Goal: Information Seeking & Learning: Learn about a topic

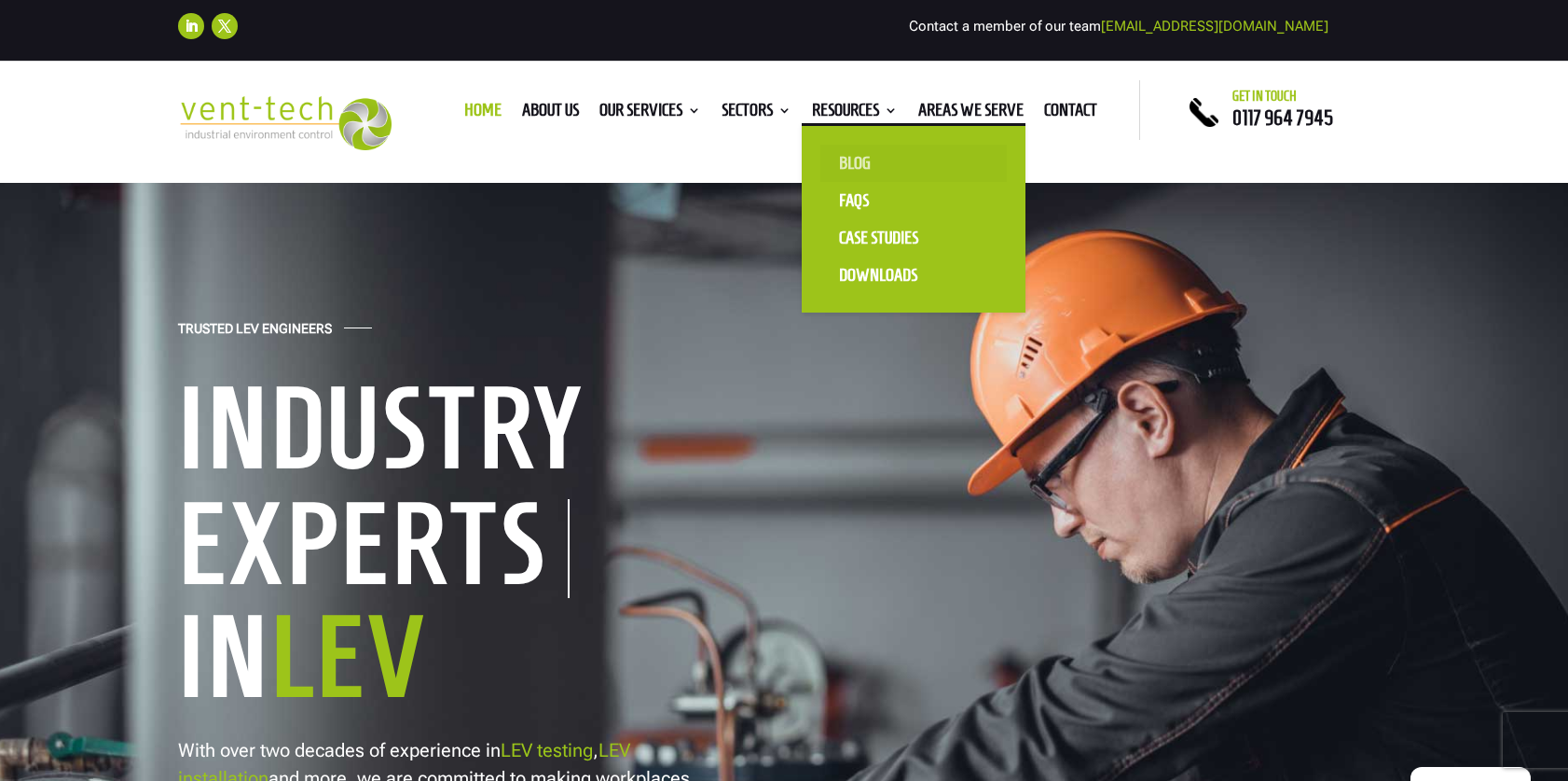
click at [857, 157] on link "Blog" at bounding box center [913, 163] width 187 height 38
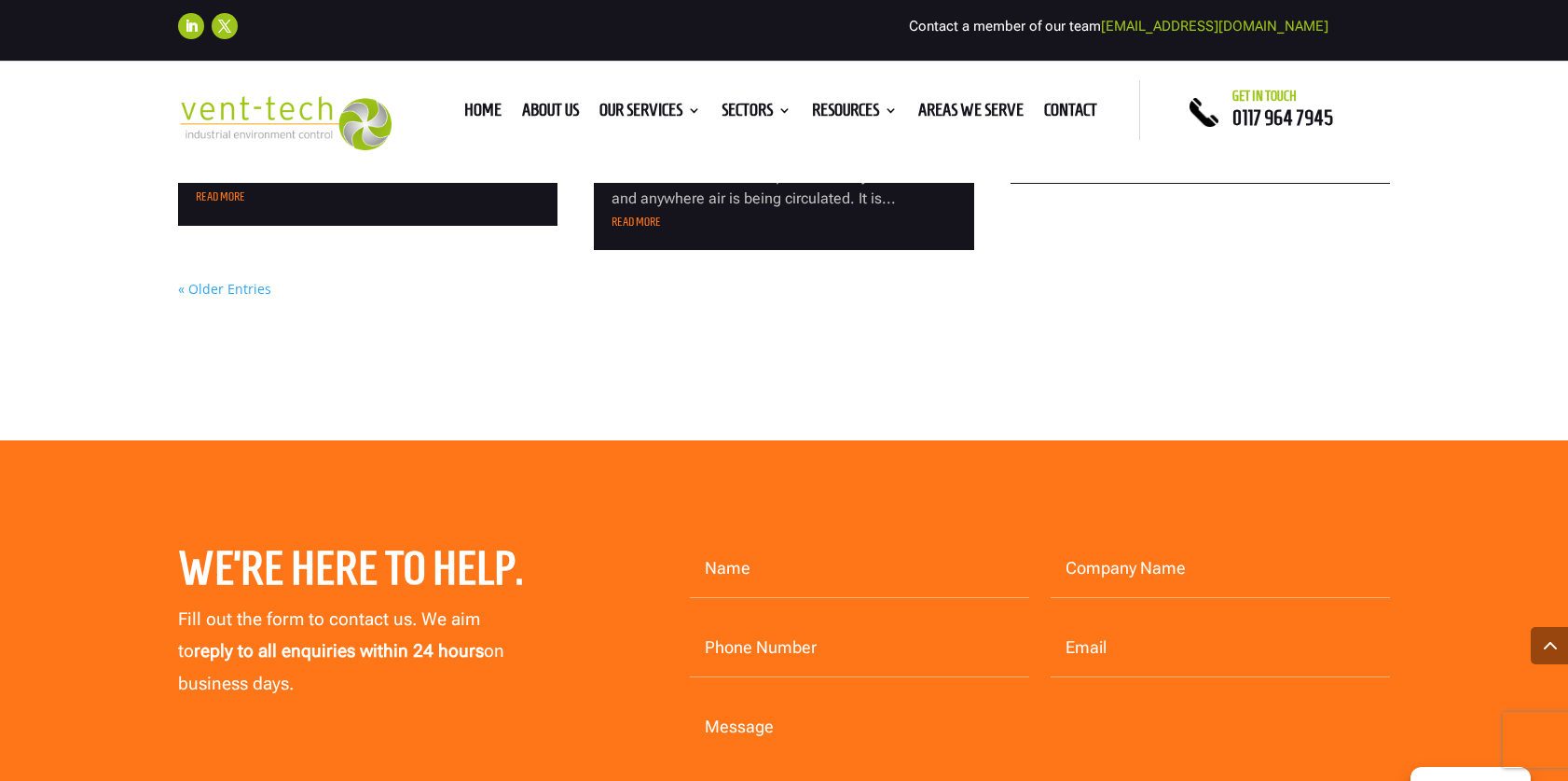
scroll to position [2477, 0]
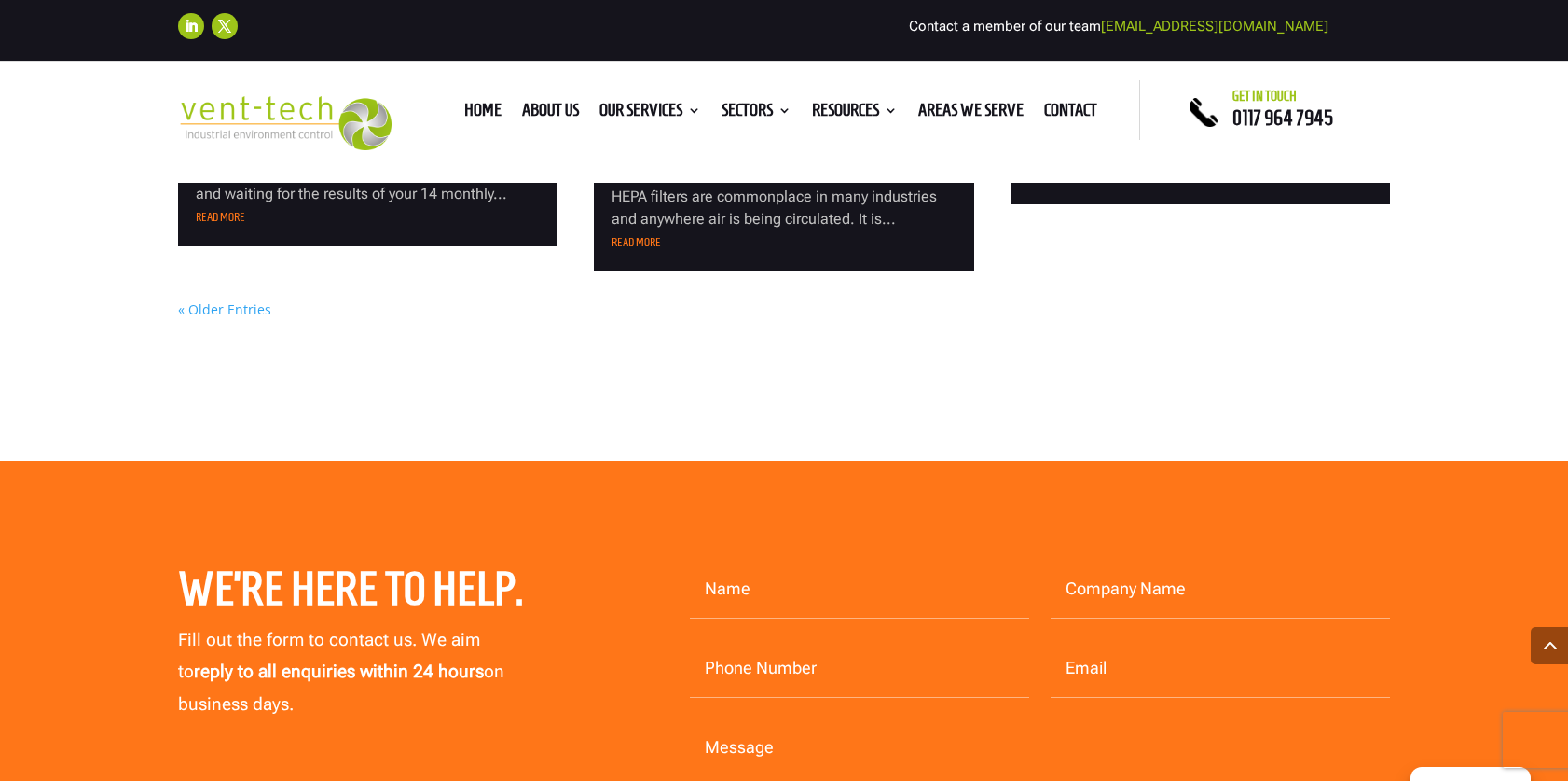
click at [225, 312] on link "« Older Entries" at bounding box center [224, 309] width 93 height 18
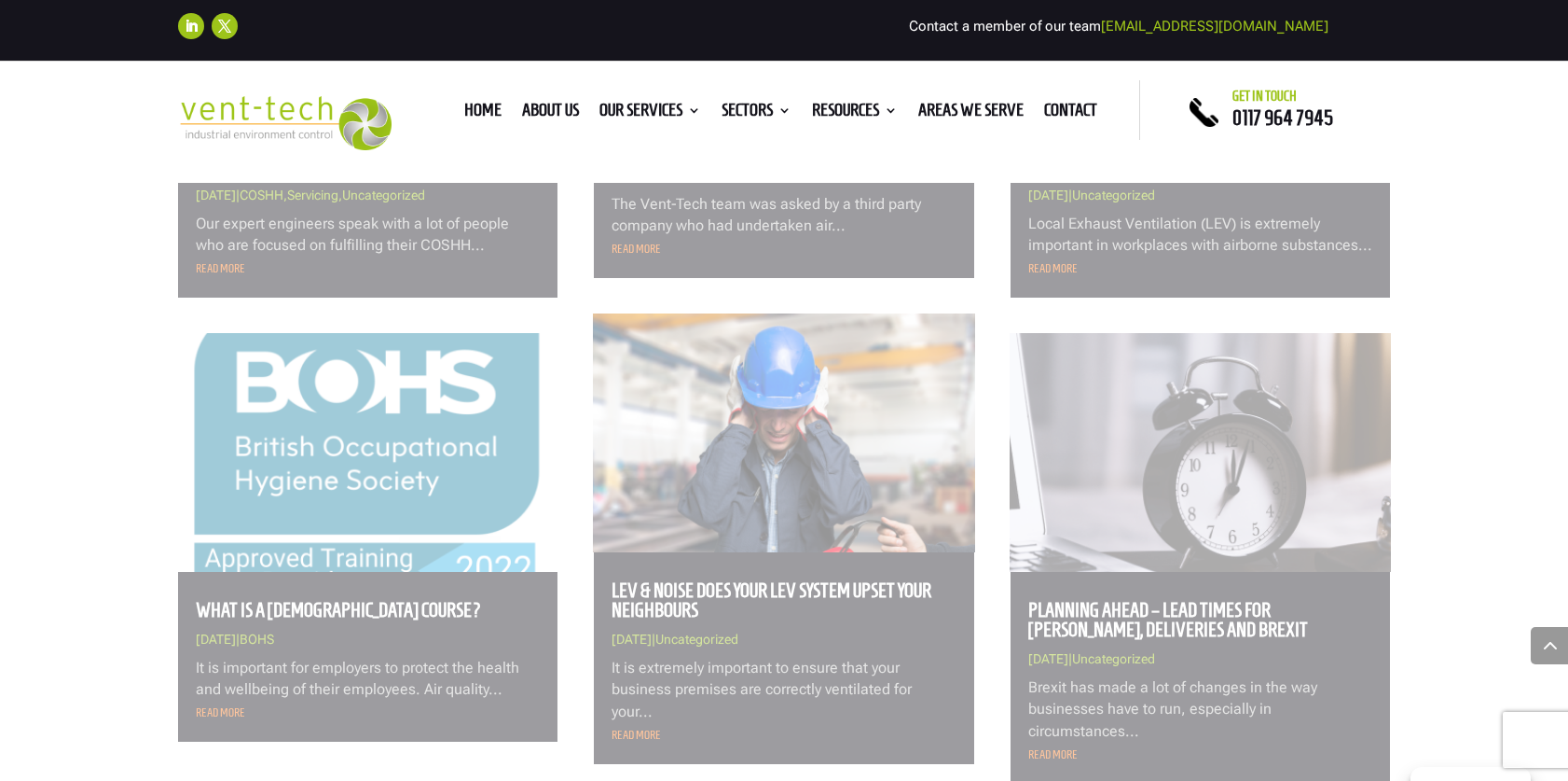
scroll to position [836, 0]
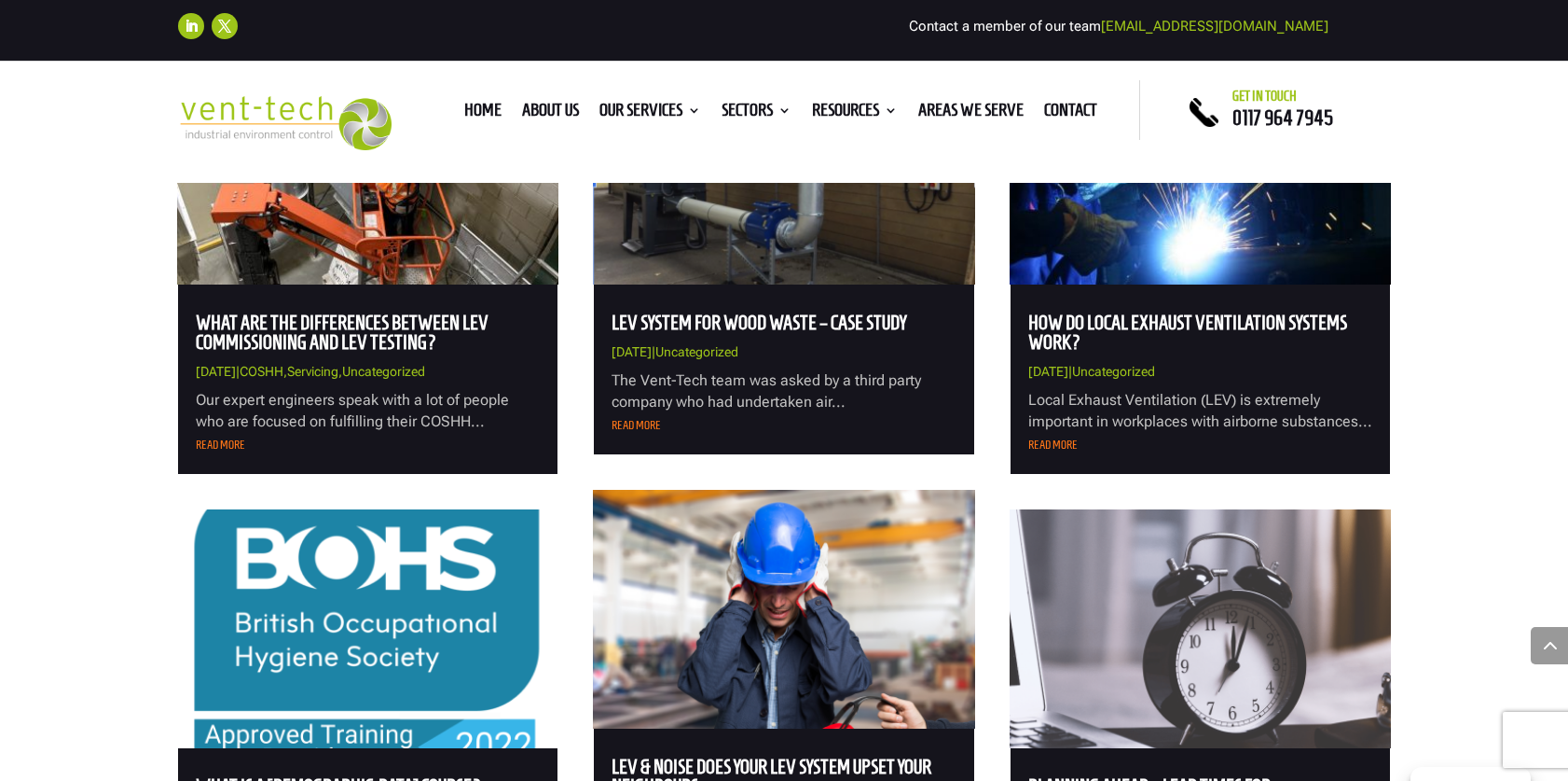
click at [399, 331] on link "What are the Differences Between LEV Commissioning and LEV Testing?" at bounding box center [342, 332] width 292 height 42
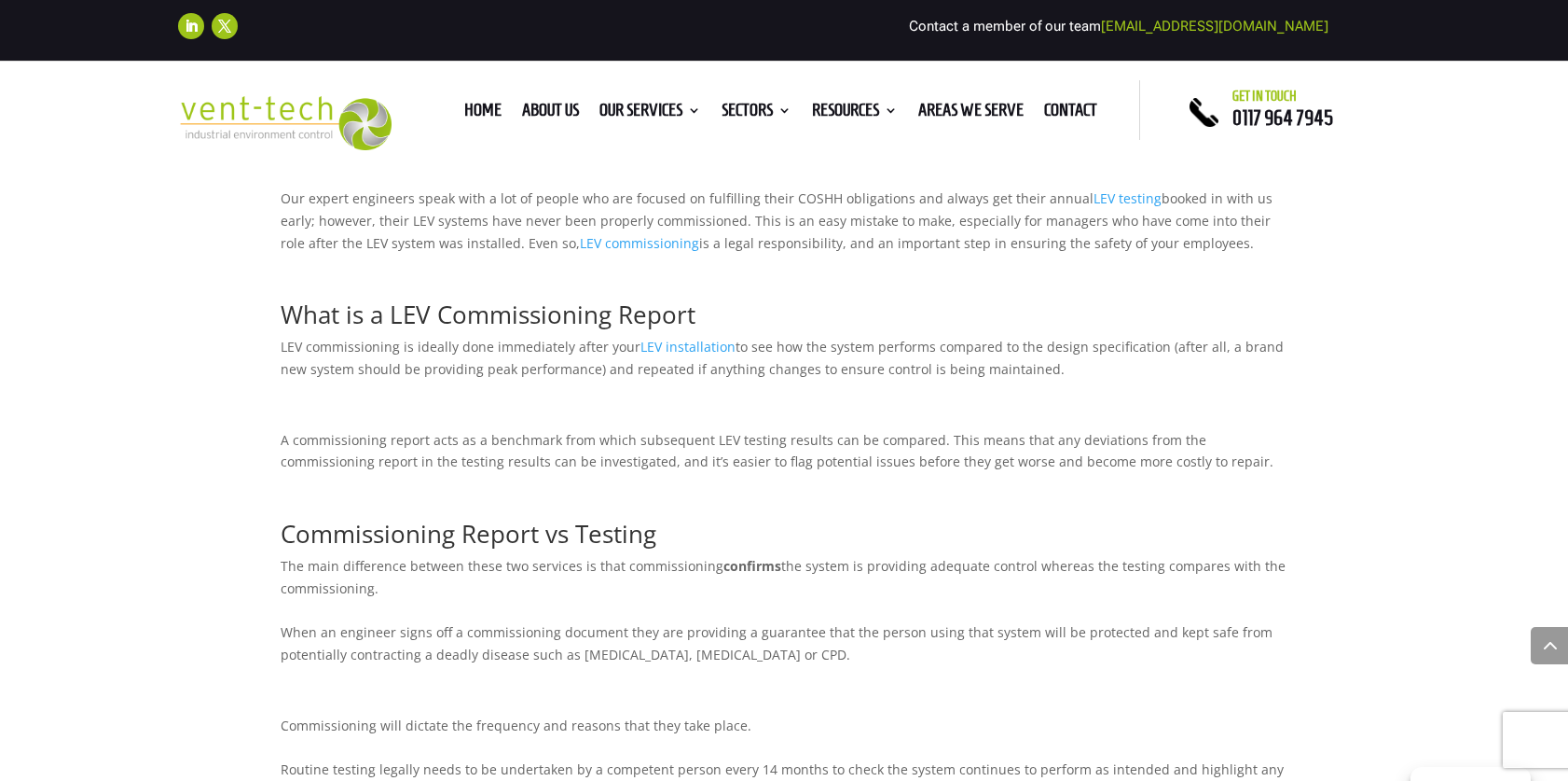
scroll to position [1610, 0]
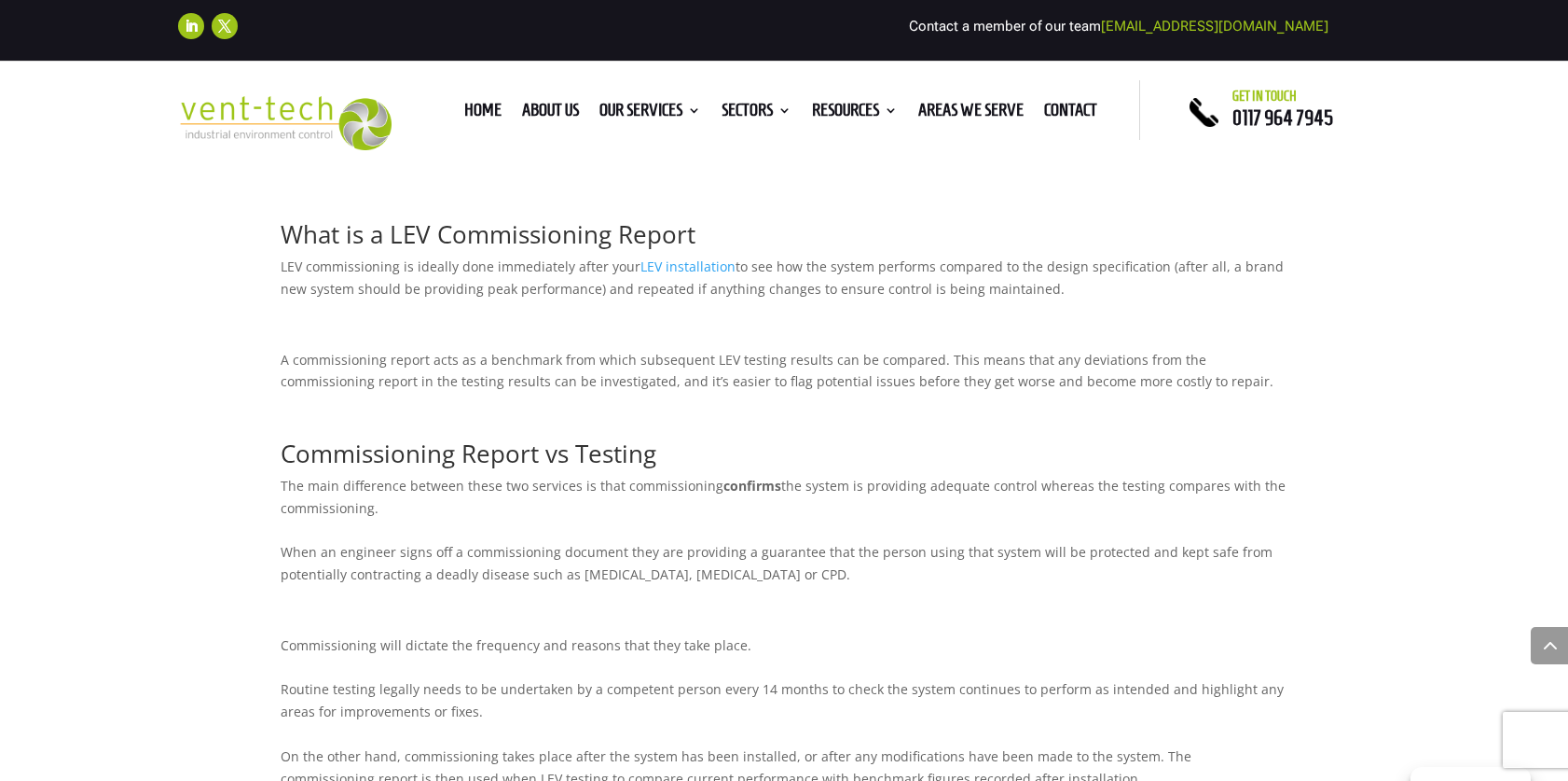
click at [405, 509] on p "The main difference between these two services is that commissioning confirms t…" at bounding box center [784, 537] width 1007 height 125
click at [411, 535] on p "The main difference between these two services is that commissioning confirms t…" at bounding box center [784, 537] width 1007 height 125
drag, startPoint x: 408, startPoint y: 519, endPoint x: 265, endPoint y: 486, distance: 146.8
click at [265, 486] on div "What are the Differences Between LEV Commissioning and LEV Testing? by [PERSON_…" at bounding box center [784, 240] width 1568 height 3701
copy p "The main difference between these two services is that commissioning confirms t…"
